Goal: Information Seeking & Learning: Learn about a topic

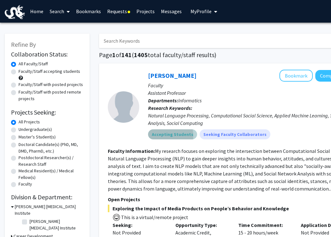
click at [163, 137] on mat-chip "Accepting Students" at bounding box center [172, 134] width 49 height 10
click at [19, 131] on label "Undergraduate(s)" at bounding box center [35, 129] width 33 height 7
click at [19, 130] on input "Undergraduate(s)" at bounding box center [21, 128] width 4 height 4
radio input "true"
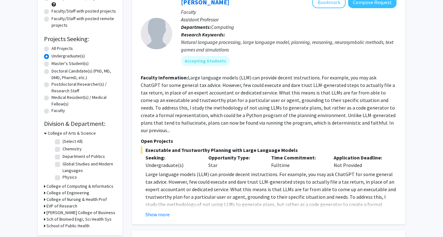
scroll to position [78, 0]
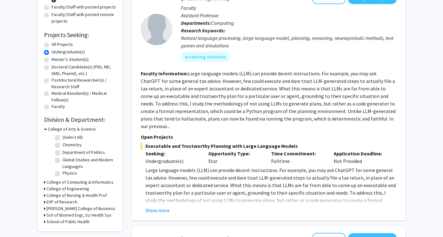
click at [63, 173] on label "Physics" at bounding box center [70, 173] width 14 height 7
click at [63, 173] on input "Physics" at bounding box center [65, 172] width 4 height 4
checkbox input "true"
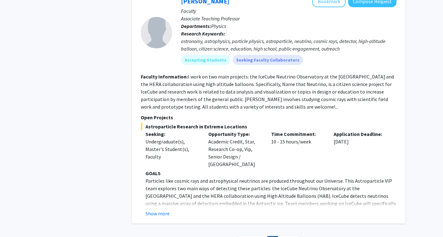
scroll to position [262, 0]
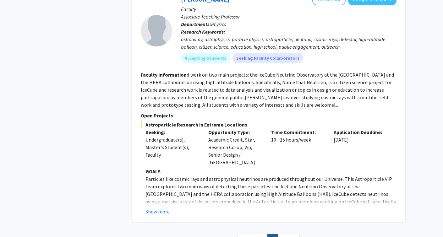
click at [161, 186] on p "Particles like cosmic rays and astrophysical neutrinos are produced throughout …" at bounding box center [270, 201] width 251 height 53
click at [156, 208] on button "Show more" at bounding box center [157, 212] width 24 height 8
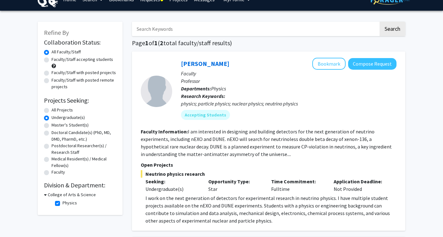
scroll to position [11, 0]
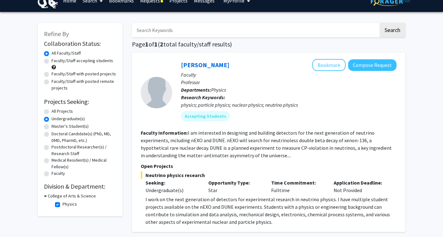
click at [54, 198] on h3 "College of Arts & Science" at bounding box center [72, 196] width 48 height 7
click at [54, 198] on h3 "College of Arts & Science" at bounding box center [70, 196] width 48 height 7
click at [63, 207] on label "Physics" at bounding box center [70, 204] width 14 height 7
click at [63, 205] on input "Physics" at bounding box center [65, 203] width 4 height 4
checkbox input "false"
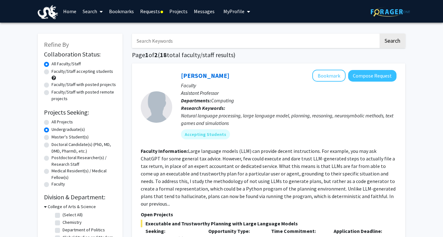
click at [52, 96] on label "Faculty/Staff with posted remote projects" at bounding box center [84, 95] width 65 height 13
click at [52, 93] on input "Faculty/Staff with posted remote projects" at bounding box center [54, 91] width 4 height 4
radio input "true"
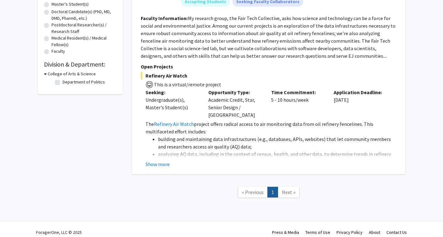
scroll to position [133, 0]
click at [291, 189] on span "Next »" at bounding box center [289, 192] width 14 height 6
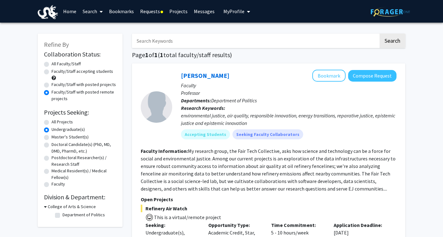
scroll to position [0, 0]
click at [52, 86] on label "Faculty/Staff with posted projects" at bounding box center [84, 84] width 64 height 7
click at [52, 85] on input "Faculty/Staff with posted projects" at bounding box center [54, 83] width 4 height 4
radio input "true"
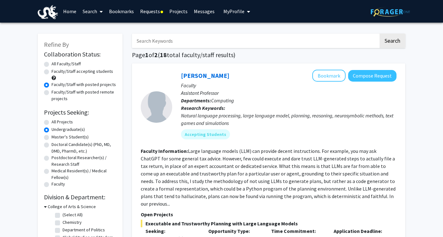
click at [52, 75] on label "Faculty/Staff accepting students" at bounding box center [83, 71] width 62 height 7
click at [52, 72] on input "Faculty/Staff accepting students" at bounding box center [54, 70] width 4 height 4
radio input "true"
click at [52, 66] on label "All Faculty/Staff" at bounding box center [66, 64] width 29 height 7
click at [52, 65] on input "All Faculty/Staff" at bounding box center [54, 63] width 4 height 4
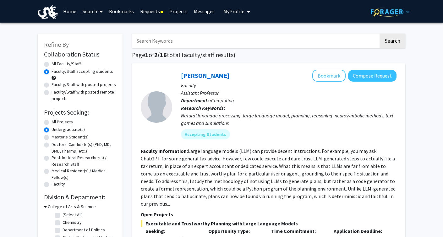
radio input "true"
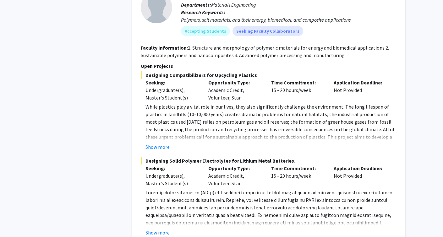
scroll to position [1049, 0]
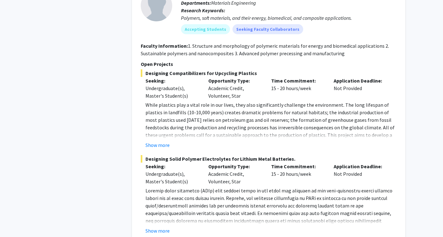
click at [151, 220] on fg-project-list "Designing Compatibilizers for Upcycling Plastics Seeking: Undergraduate(s), Mas…" at bounding box center [269, 198] width 256 height 259
click at [151, 227] on button "Show more" at bounding box center [157, 231] width 24 height 8
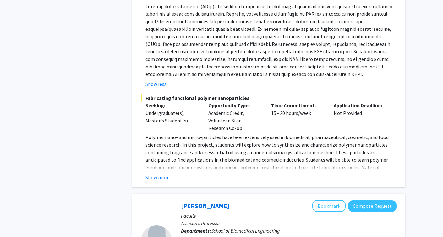
scroll to position [1231, 0]
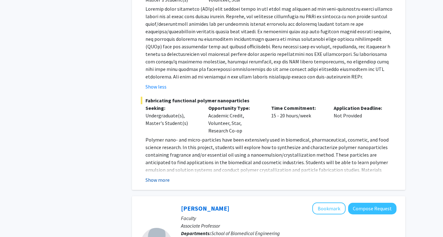
click at [156, 176] on button "Show more" at bounding box center [157, 180] width 24 height 8
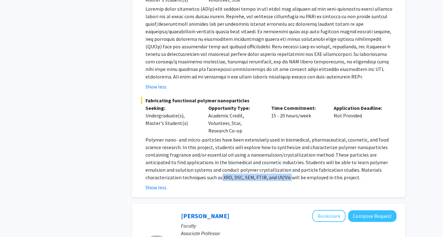
drag, startPoint x: 186, startPoint y: 163, endPoint x: 256, endPoint y: 166, distance: 70.1
click at [256, 166] on p "Polymer nano- and micro-particles have been extensively used in biomedical, pha…" at bounding box center [270, 158] width 251 height 45
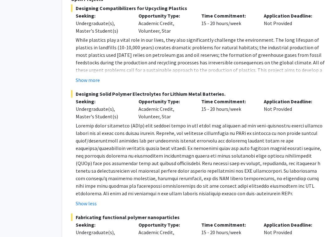
scroll to position [1114, 38]
